Goal: Navigation & Orientation: Find specific page/section

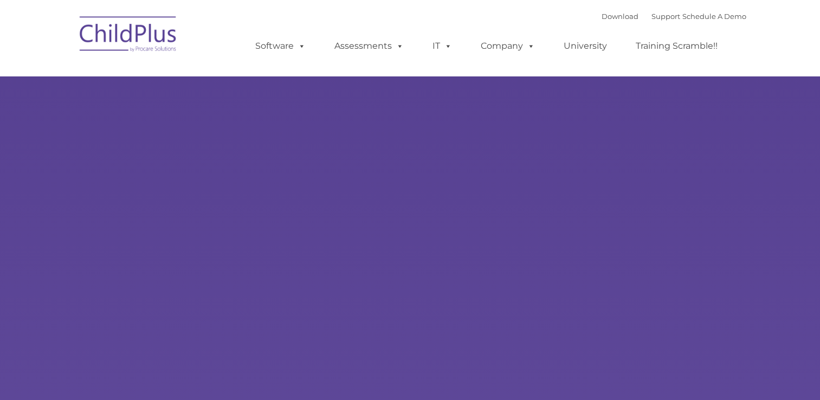
select select "MEDIUM"
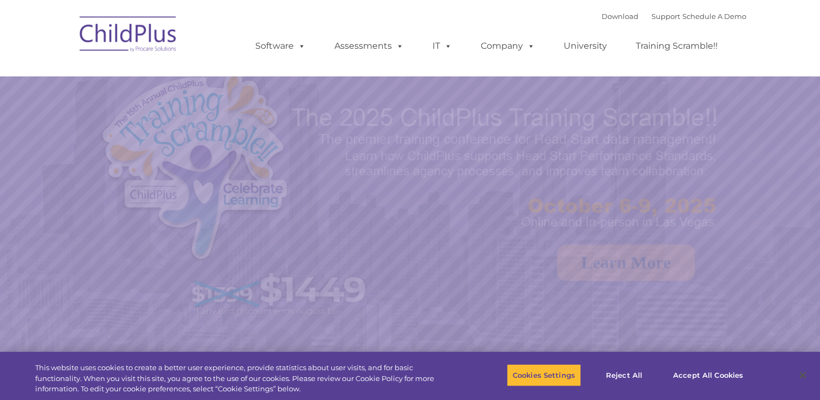
select select "MEDIUM"
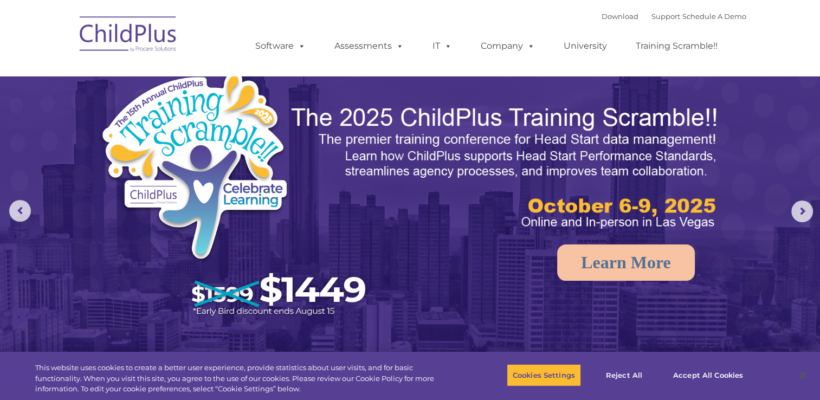
click at [108, 65] on div "Download Support | Schedule A Demo  MENU MENU Software ChildPlus: The original…" at bounding box center [410, 38] width 672 height 60
click at [121, 54] on img at bounding box center [128, 36] width 108 height 54
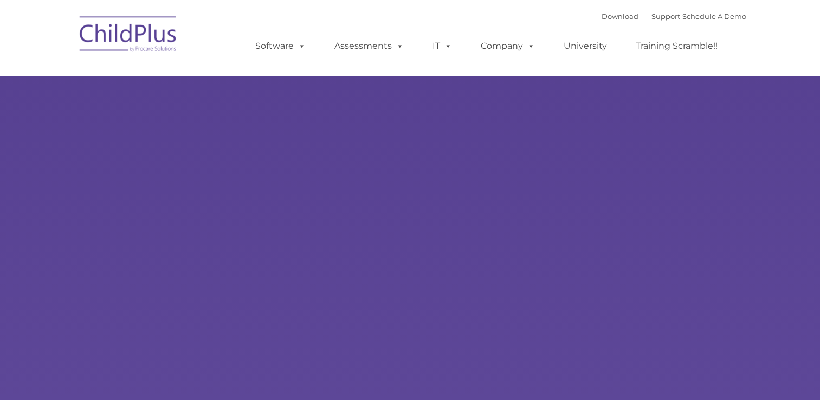
scroll to position [349, 0]
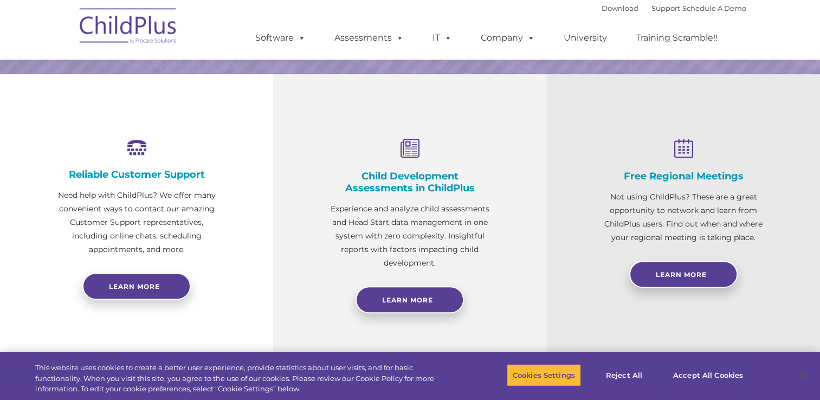
select select "MEDIUM"
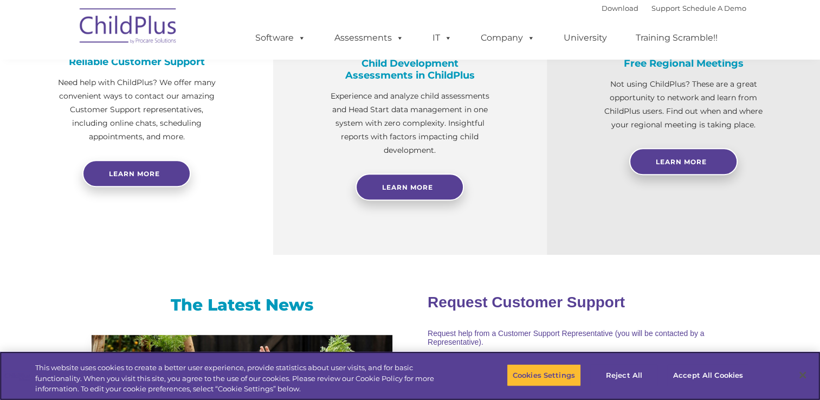
scroll to position [0, 0]
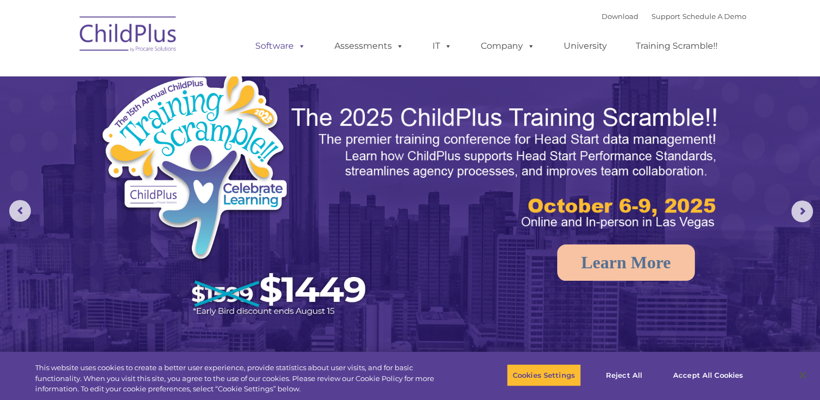
click at [291, 44] on link "Software" at bounding box center [280, 46] width 72 height 22
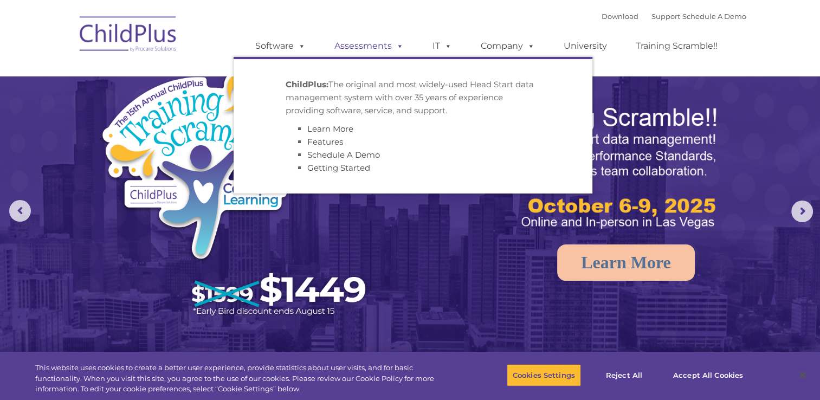
click at [348, 46] on link "Assessments" at bounding box center [368, 46] width 91 height 22
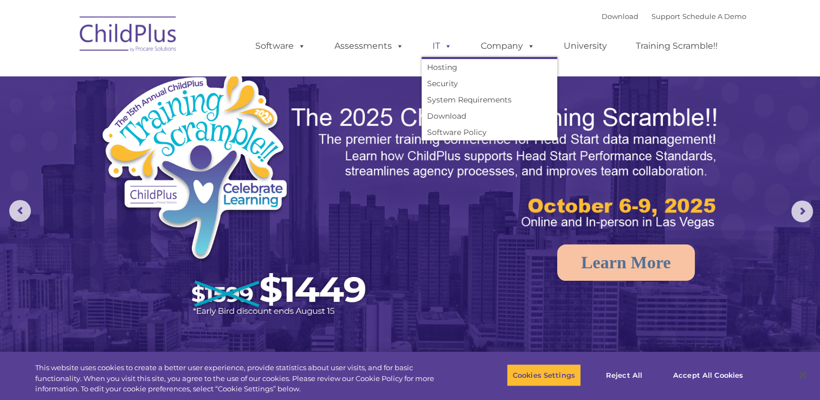
click at [445, 46] on span at bounding box center [446, 46] width 12 height 10
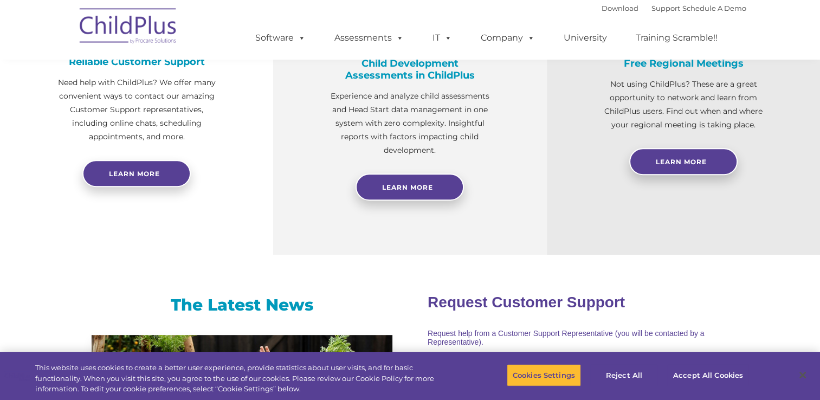
scroll to position [461, 0]
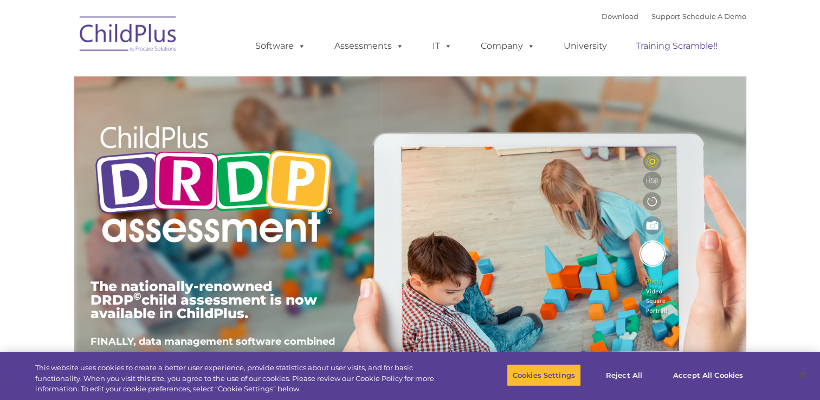
type input ""
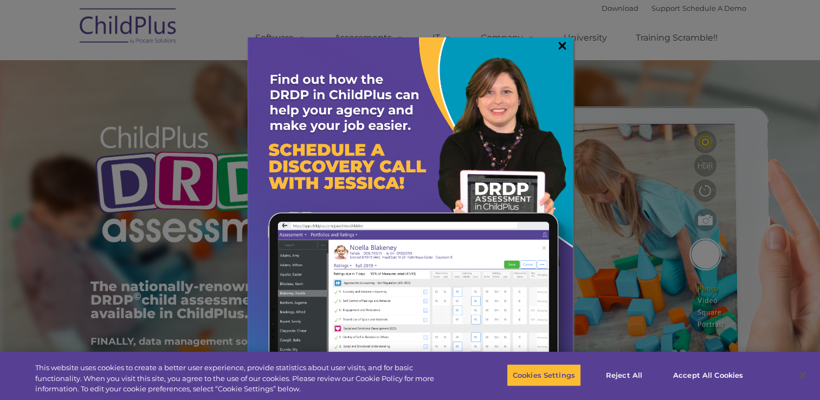
click at [561, 51] on link "×" at bounding box center [562, 45] width 12 height 11
